Goal: Navigation & Orientation: Find specific page/section

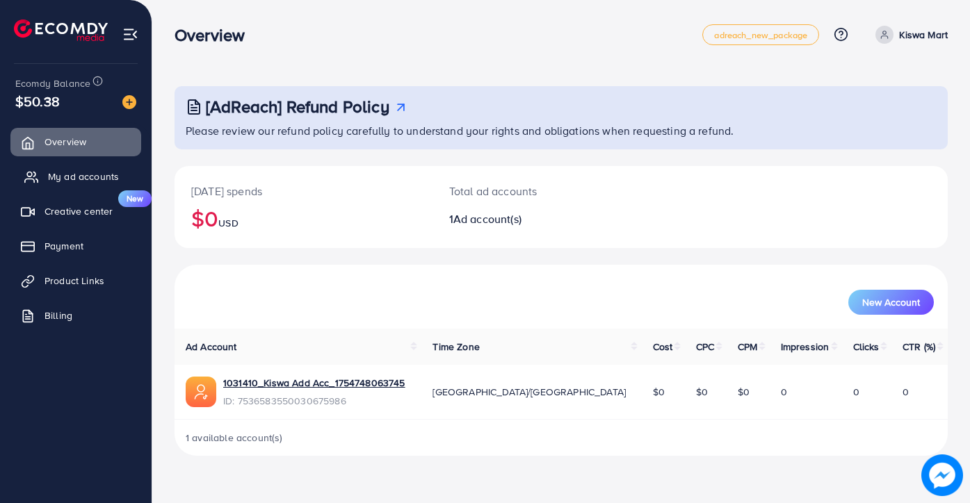
click at [70, 175] on span "My ad accounts" at bounding box center [83, 177] width 71 height 14
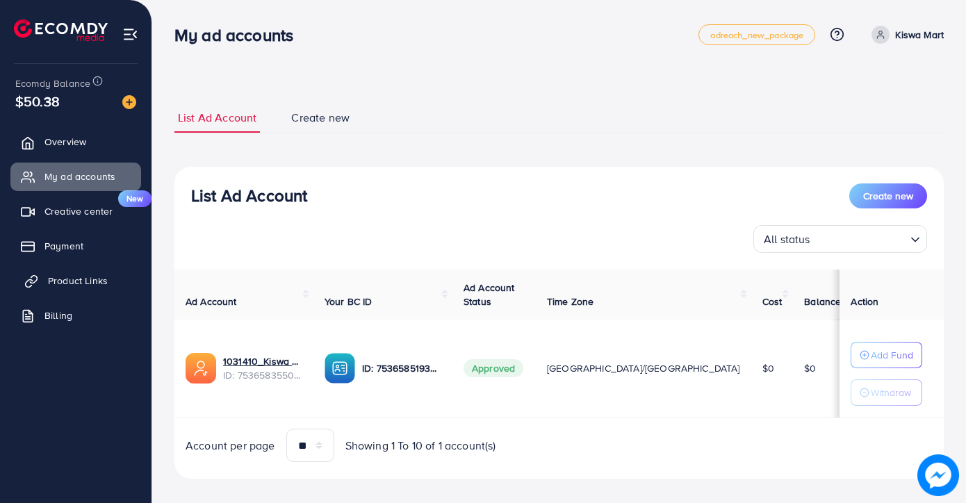
click at [74, 284] on span "Product Links" at bounding box center [78, 281] width 60 height 14
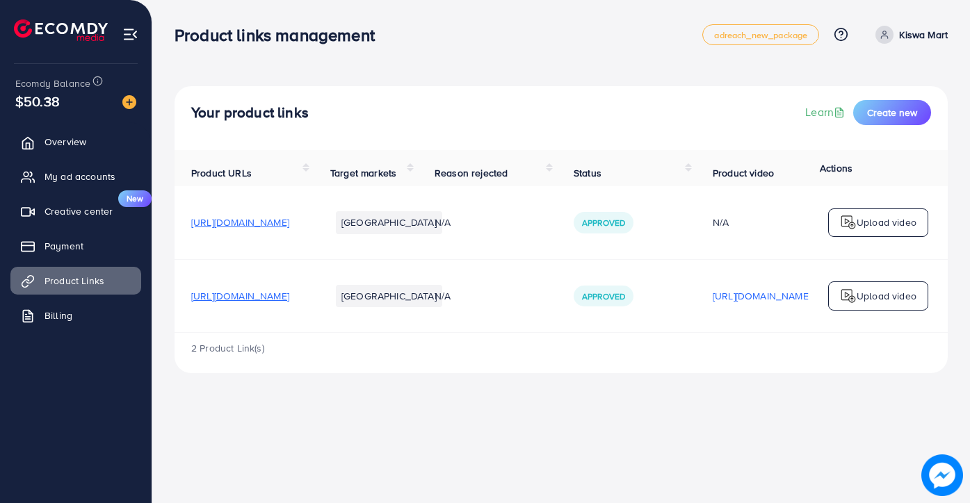
click at [289, 299] on span "[URL][DOMAIN_NAME]" at bounding box center [240, 296] width 98 height 14
click at [51, 178] on span "My ad accounts" at bounding box center [83, 177] width 71 height 14
